Goal: Information Seeking & Learning: Learn about a topic

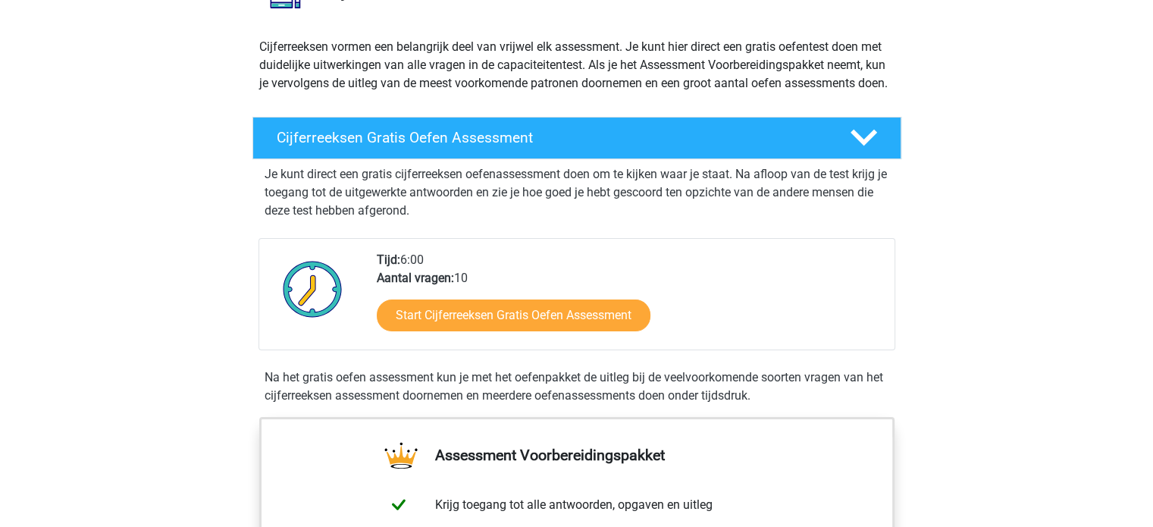
scroll to position [303, 0]
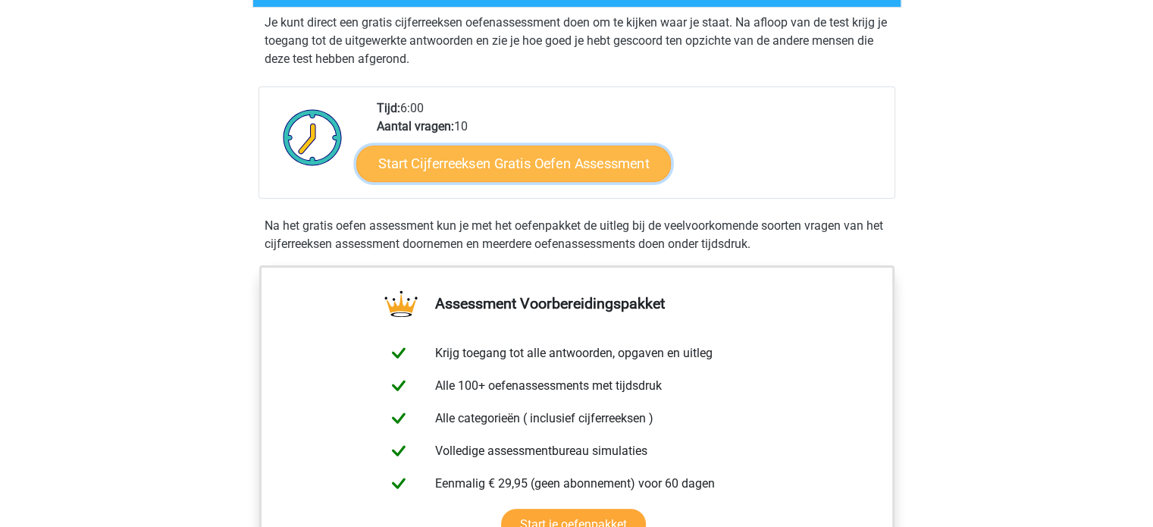
click at [448, 174] on link "Start Cijferreeksen Gratis Oefen Assessment" at bounding box center [513, 163] width 315 height 36
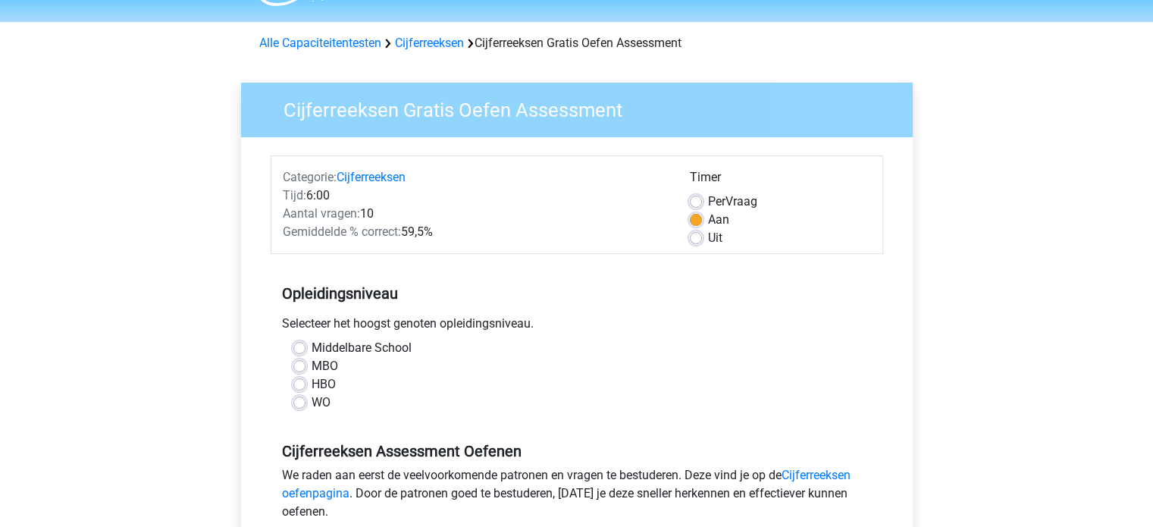
scroll to position [76, 0]
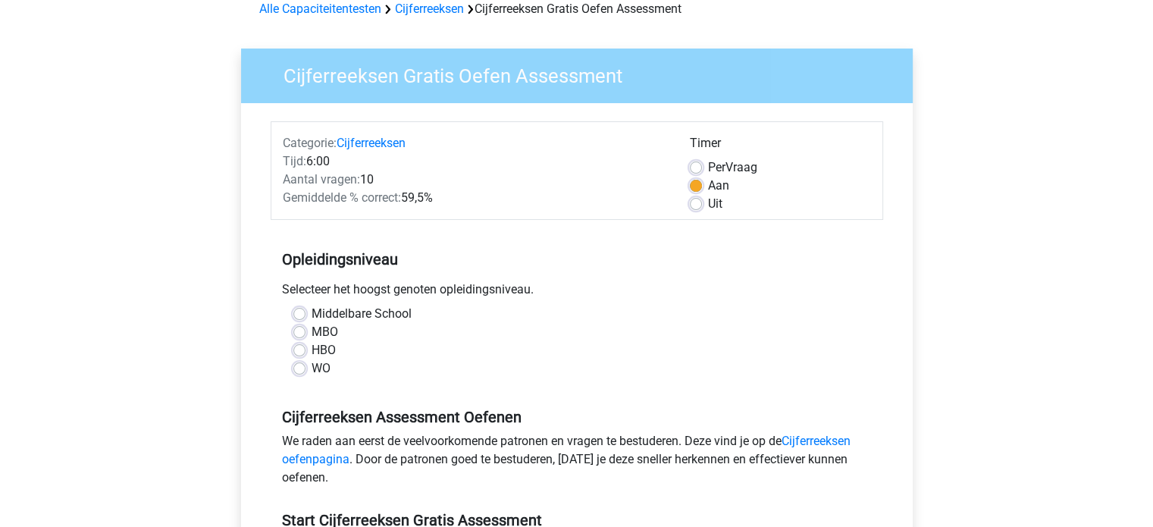
click at [305, 333] on div "MBO" at bounding box center [576, 332] width 567 height 18
click at [312, 333] on label "MBO" at bounding box center [325, 332] width 27 height 18
click at [303, 333] on input "MBO" at bounding box center [299, 330] width 12 height 15
radio input "true"
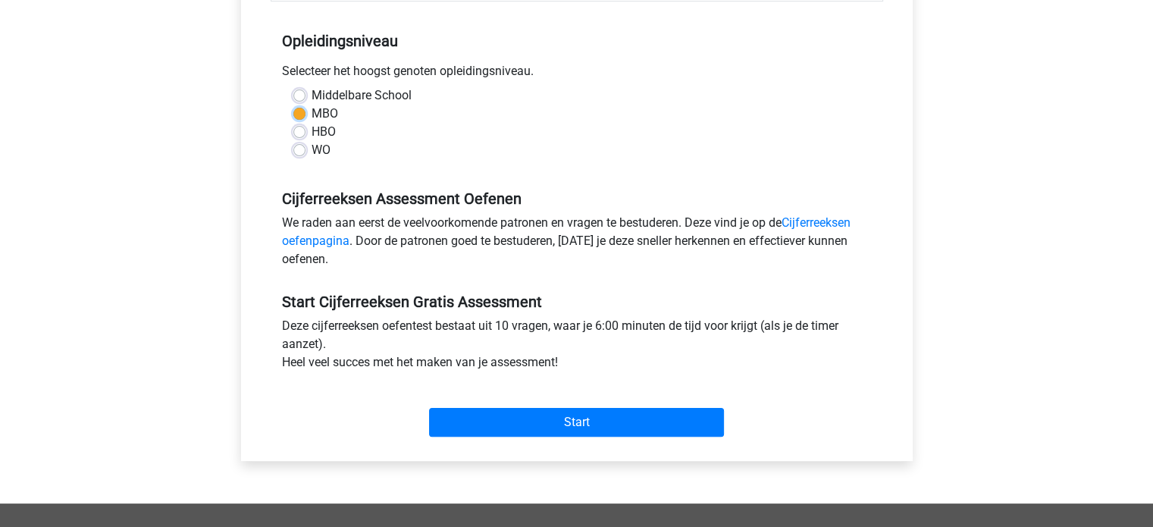
scroll to position [303, 0]
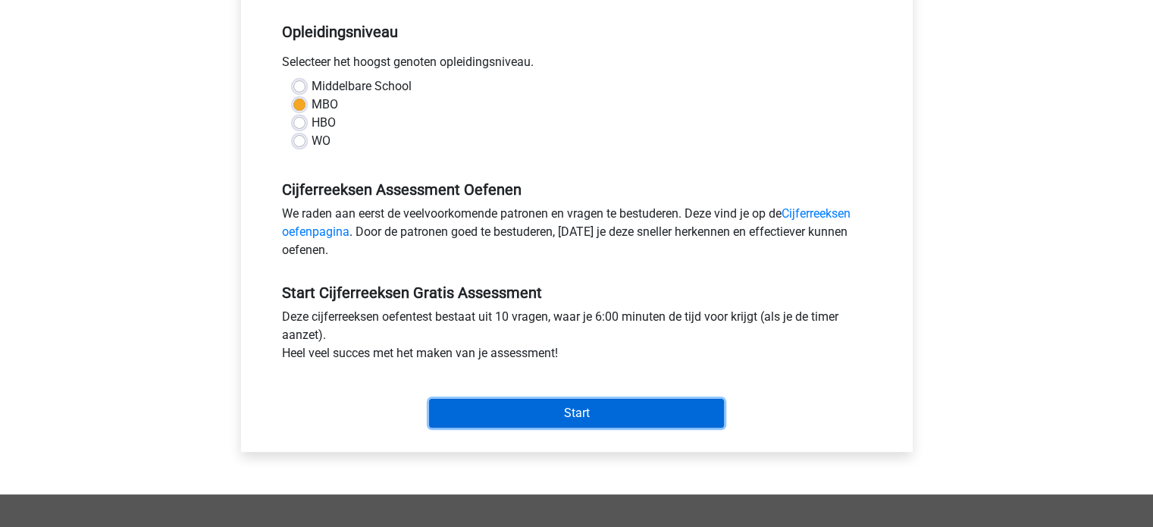
click at [536, 415] on input "Start" at bounding box center [576, 413] width 295 height 29
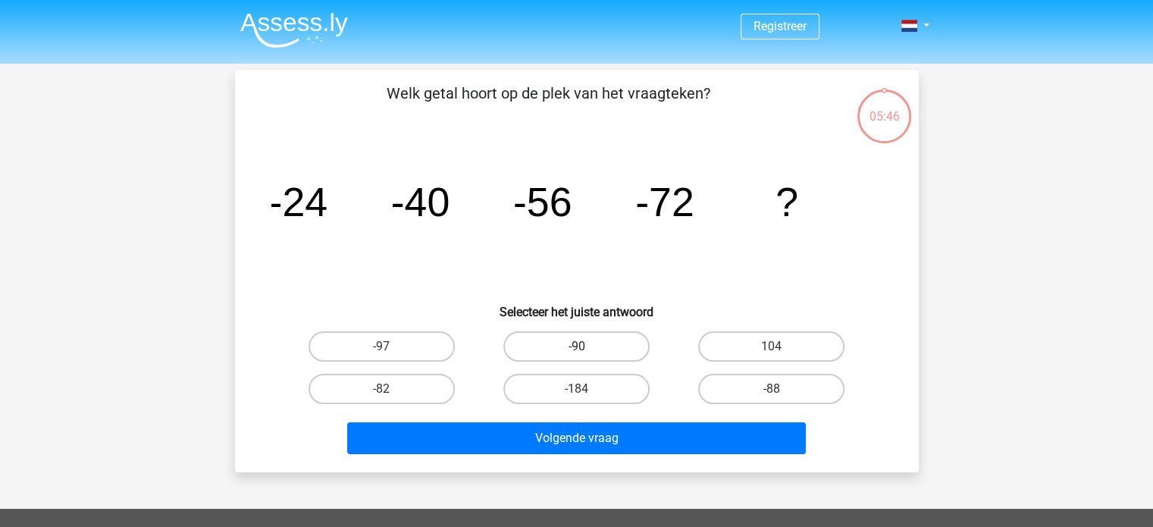
click at [552, 340] on label "-90" at bounding box center [576, 346] width 146 height 30
click at [576, 346] on input "-90" at bounding box center [581, 351] width 10 height 10
radio input "true"
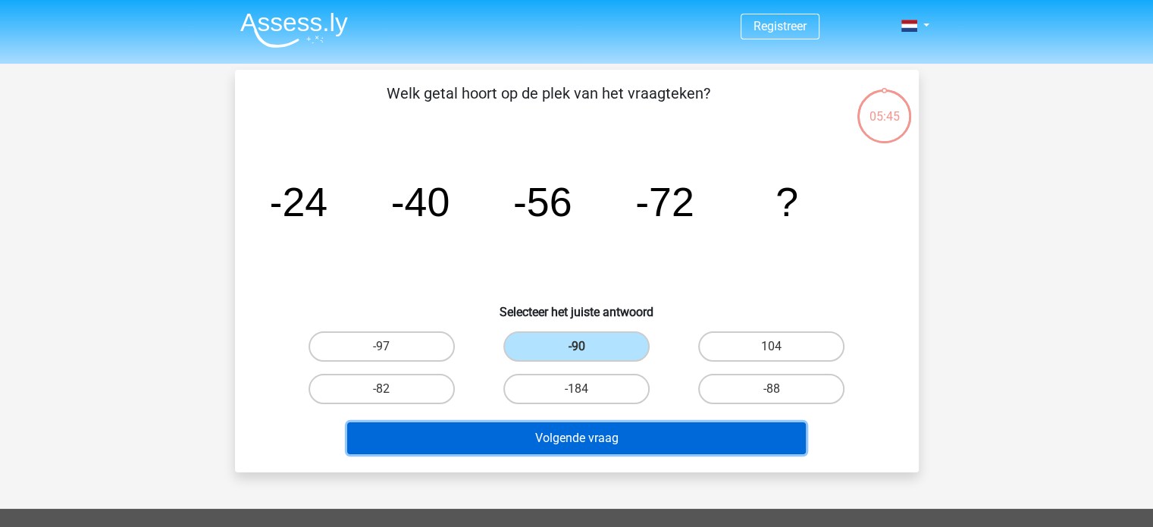
click at [579, 431] on button "Volgende vraag" at bounding box center [576, 438] width 459 height 32
